Goal: Find specific page/section: Find specific page/section

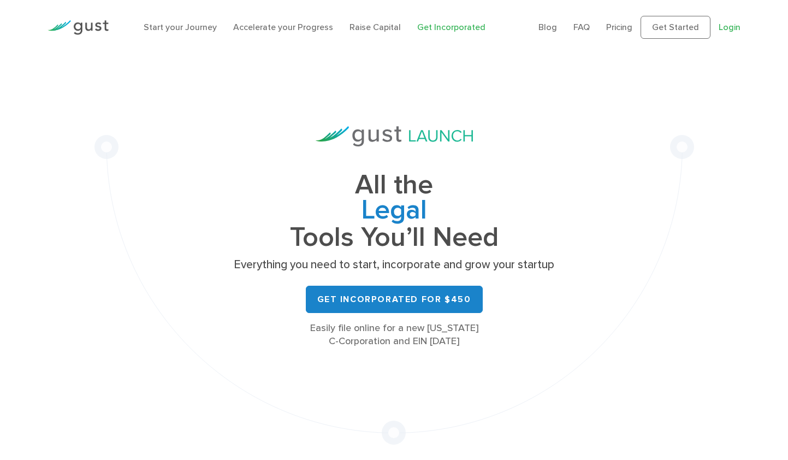
click at [737, 25] on link "Login" at bounding box center [730, 27] width 22 height 10
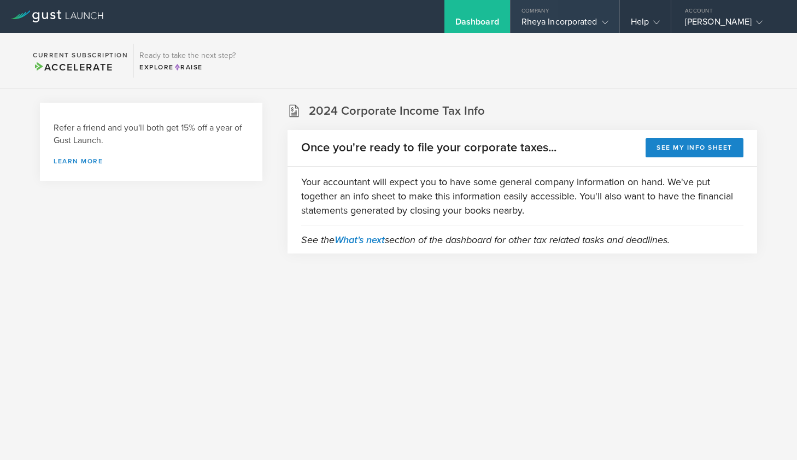
click at [594, 17] on div "Rheya Incorporated" at bounding box center [564, 24] width 87 height 16
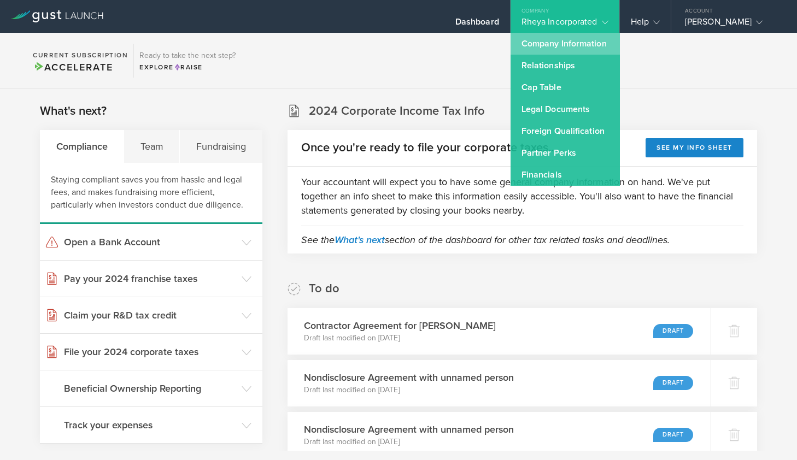
click at [568, 52] on link "Company Information" at bounding box center [564, 44] width 109 height 22
